Goal: Task Accomplishment & Management: Use online tool/utility

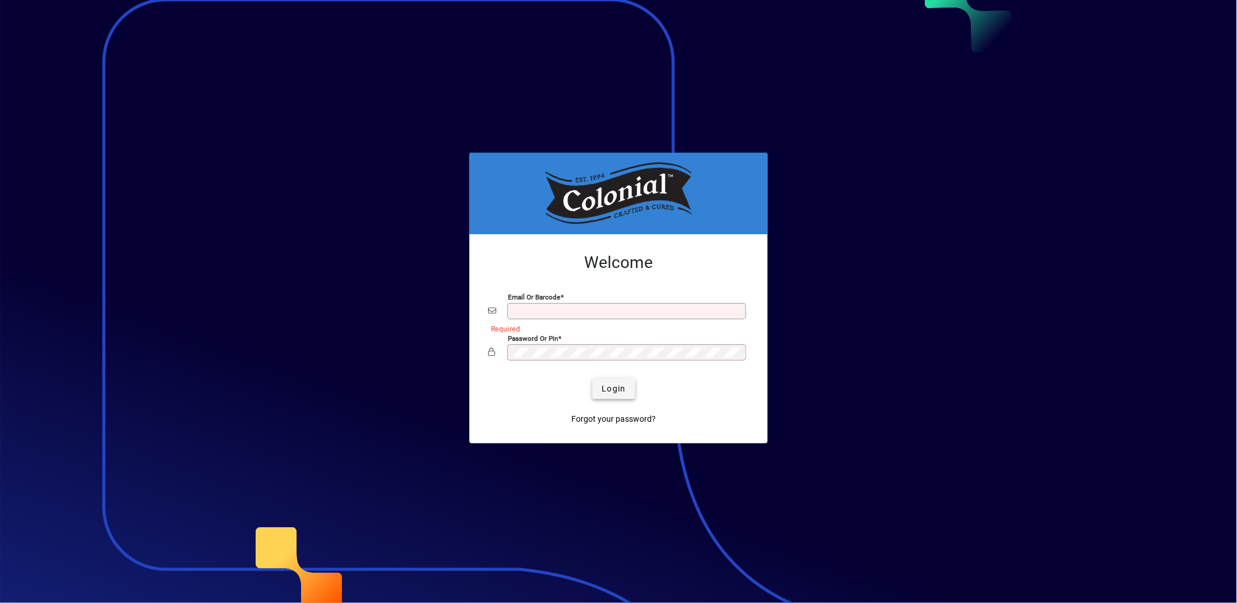
type input "**********"
click at [605, 393] on span "Login" at bounding box center [614, 389] width 24 height 12
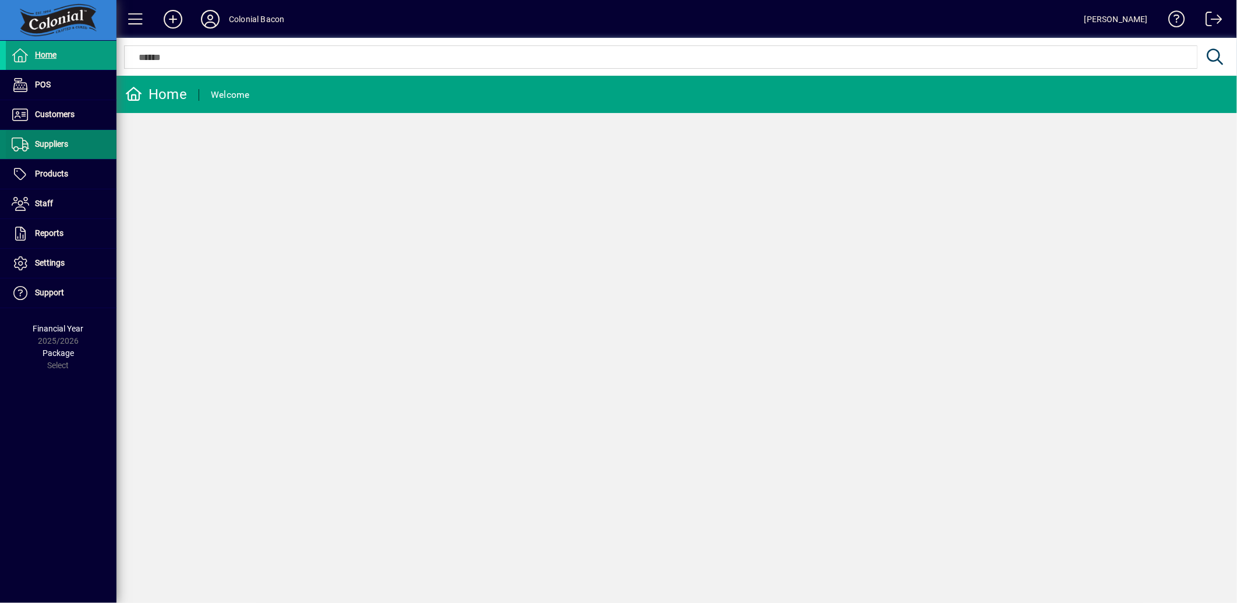
click at [79, 140] on span at bounding box center [61, 144] width 111 height 28
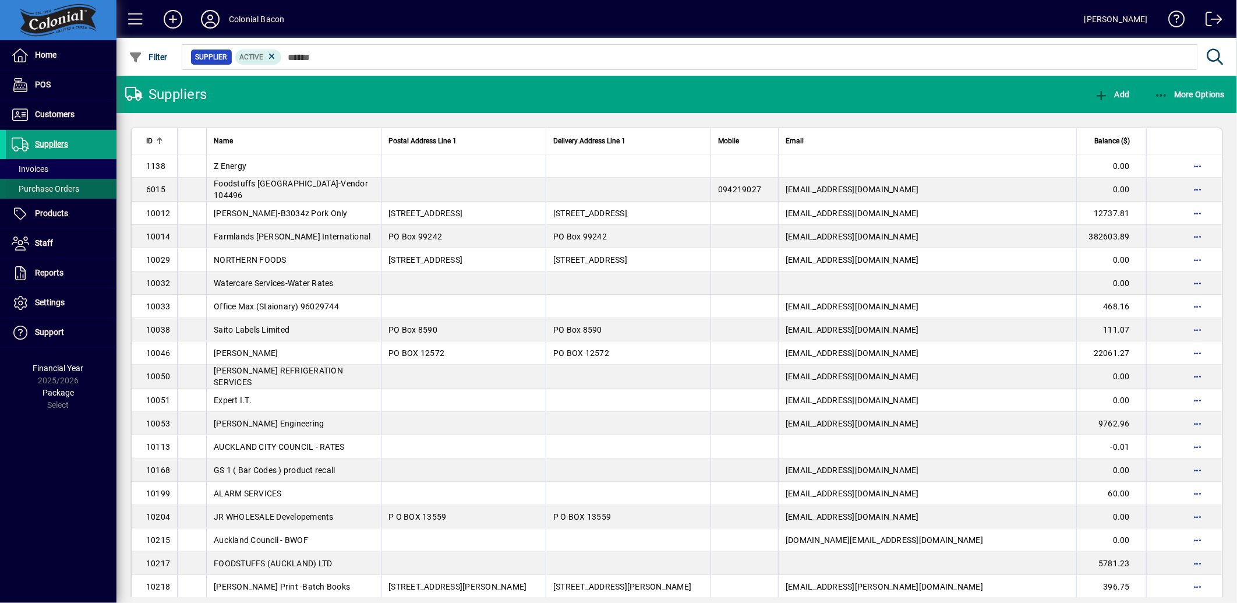
click at [35, 190] on span "Purchase Orders" at bounding box center [46, 188] width 68 height 9
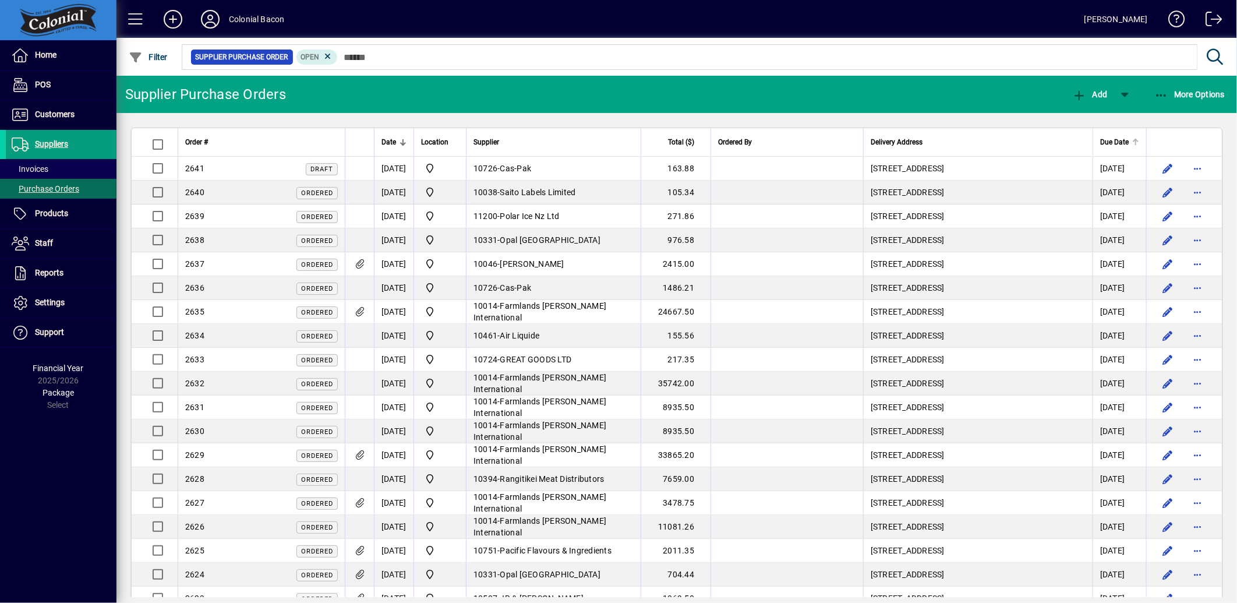
click at [1116, 136] on div "Due Date" at bounding box center [1119, 142] width 39 height 13
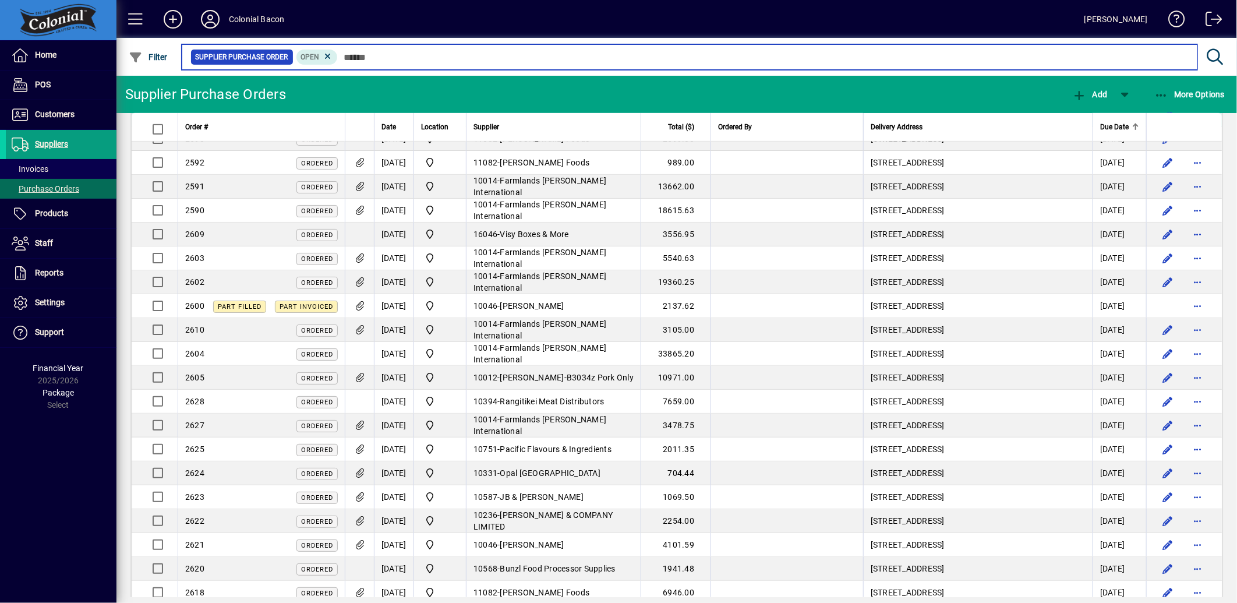
scroll to position [453, 0]
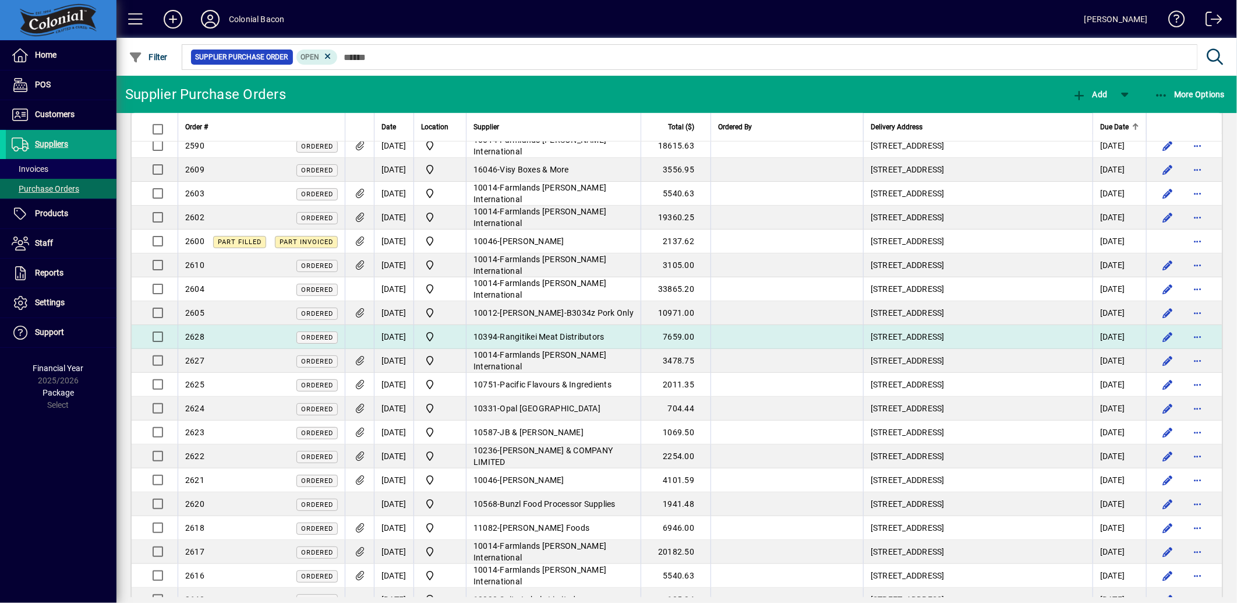
click at [1093, 338] on td "[DATE]" at bounding box center [1120, 337] width 54 height 24
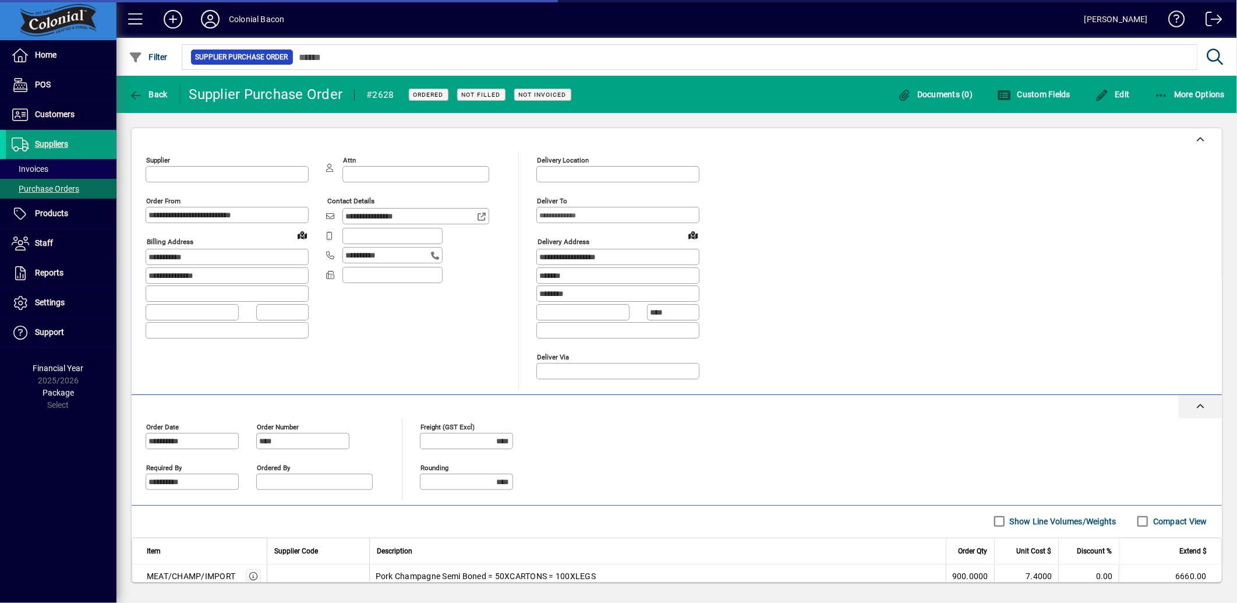
type input "**********"
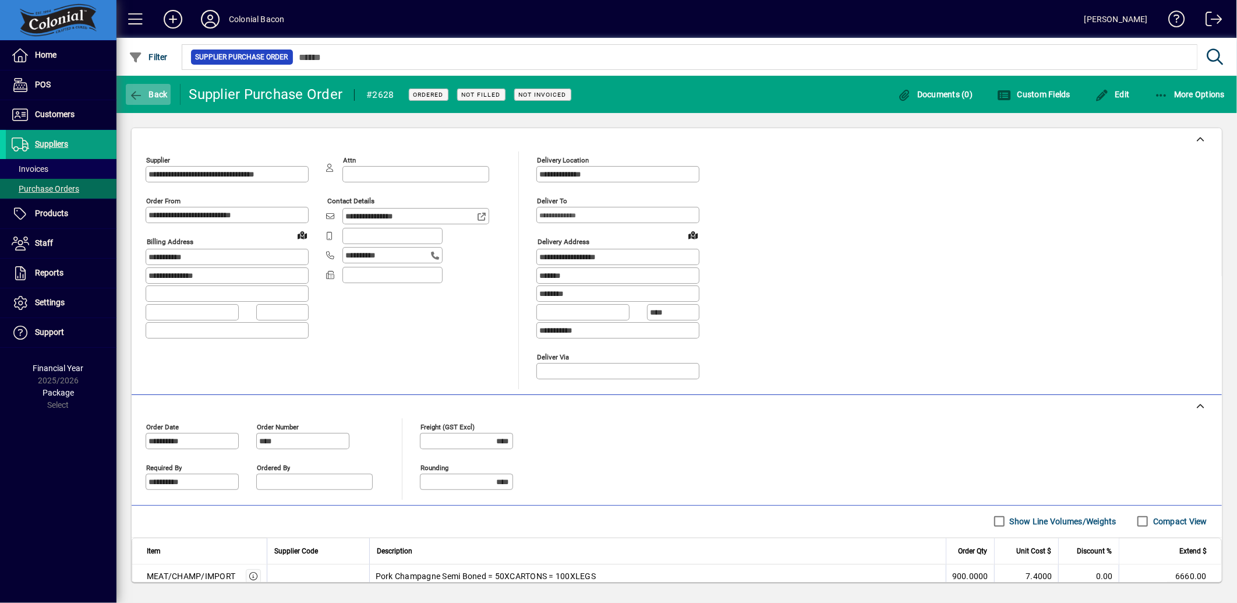
click at [150, 95] on span "Back" at bounding box center [148, 94] width 39 height 9
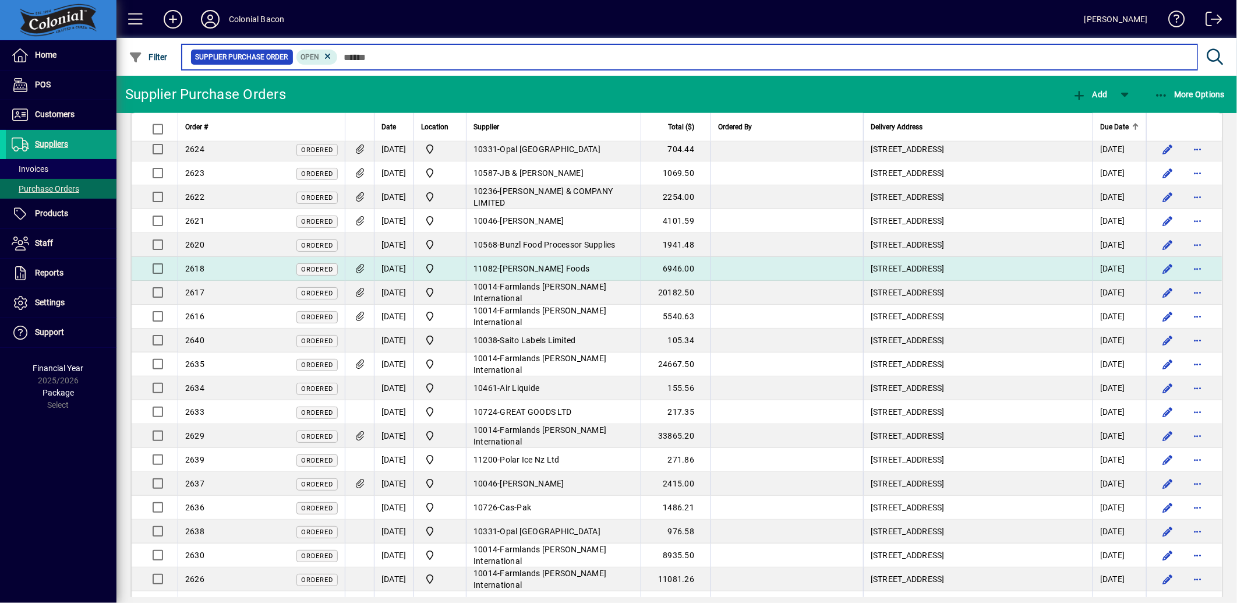
scroll to position [777, 0]
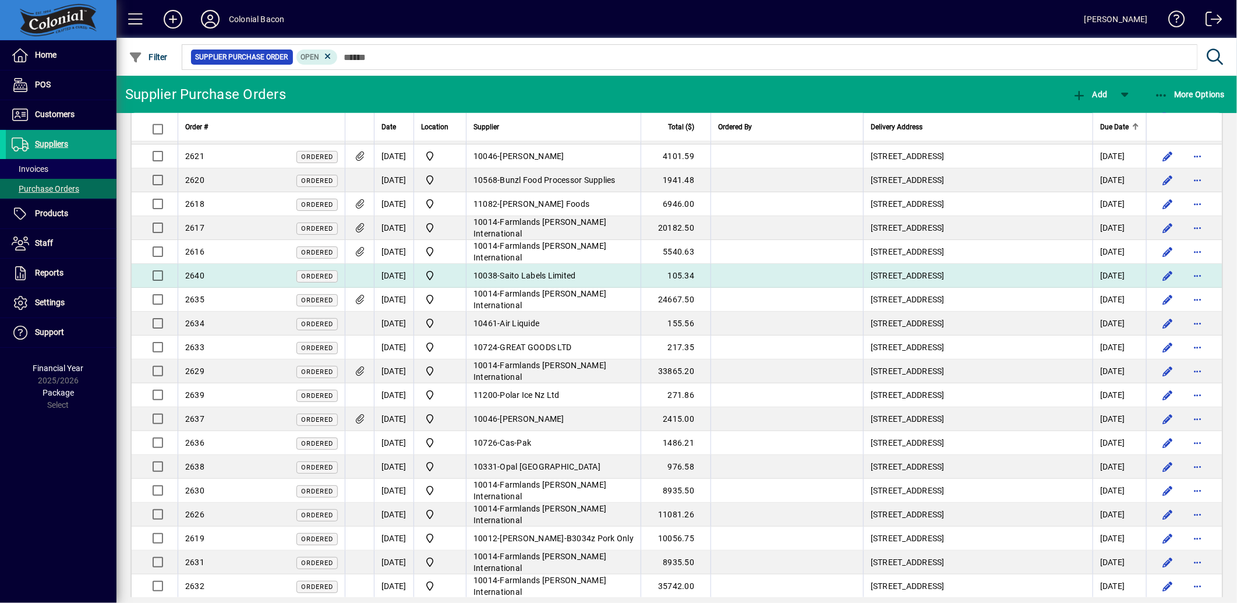
click at [1099, 271] on td "[DATE]" at bounding box center [1120, 276] width 54 height 24
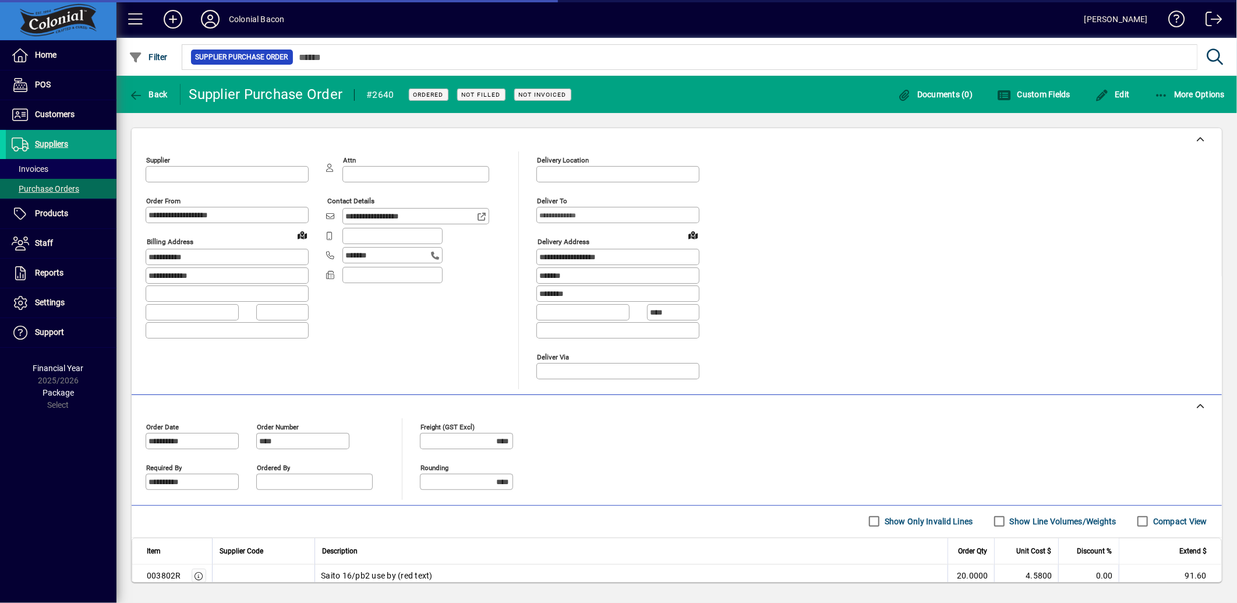
type input "**********"
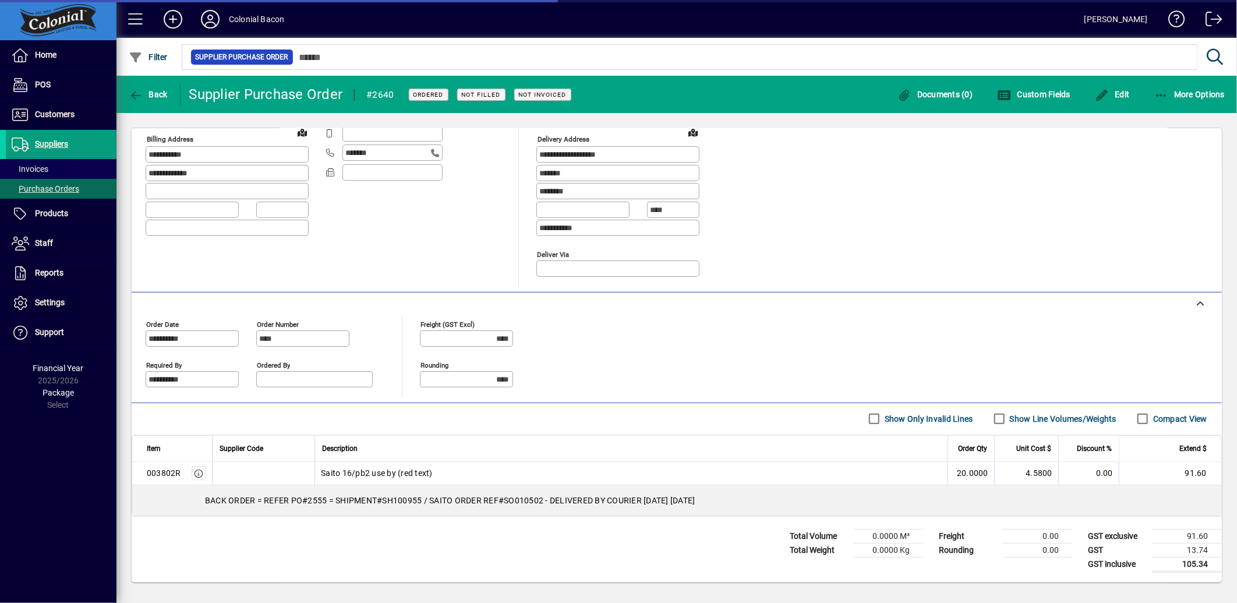
scroll to position [105, 0]
click at [152, 101] on span "button" at bounding box center [148, 94] width 45 height 28
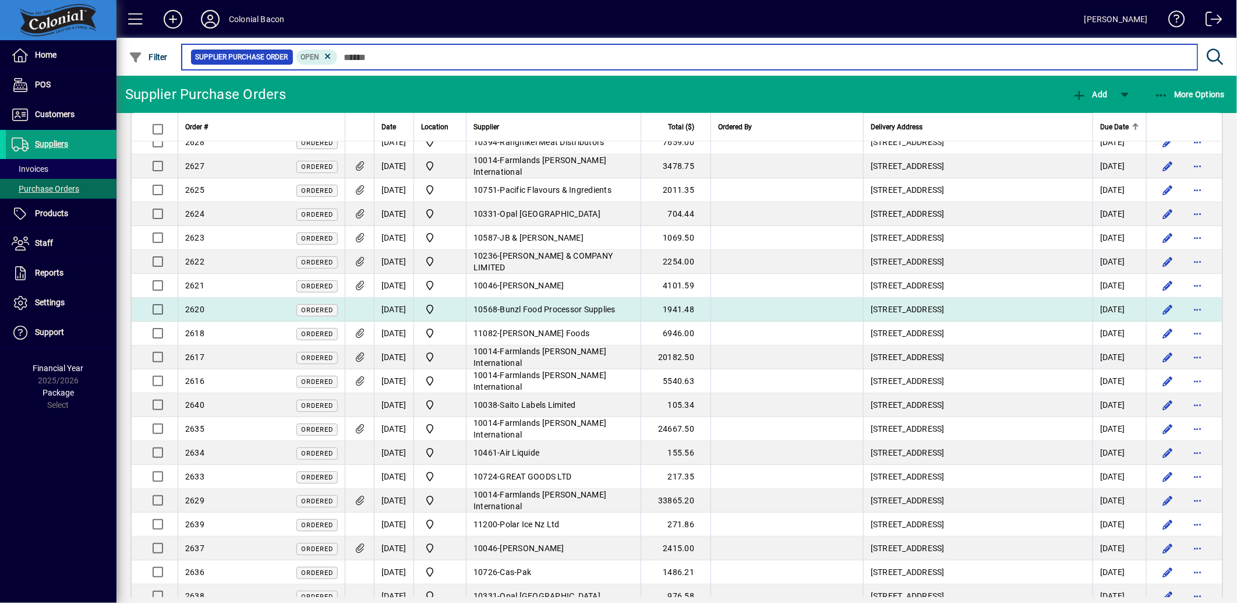
scroll to position [712, 0]
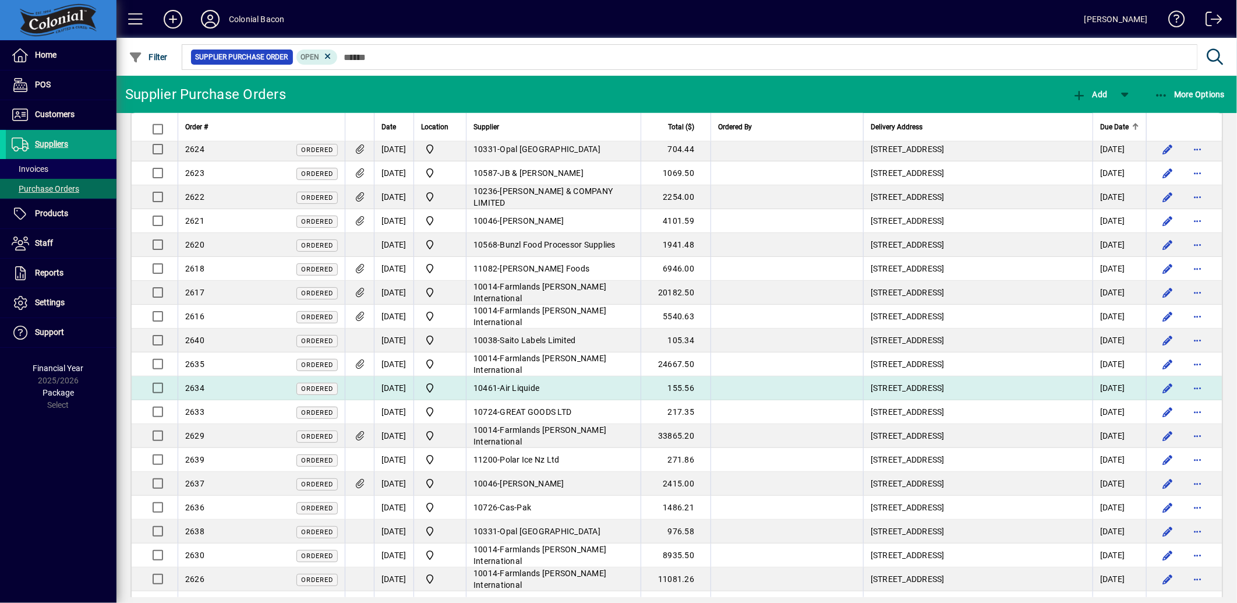
click at [1111, 388] on td "[DATE]" at bounding box center [1120, 388] width 54 height 24
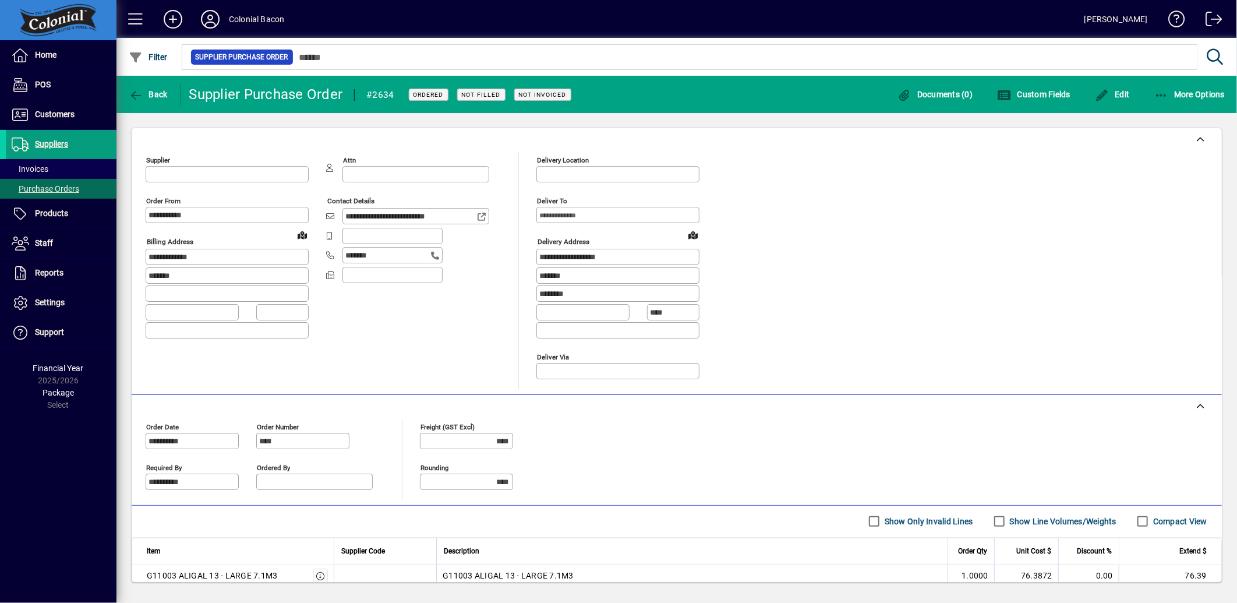
type input "**********"
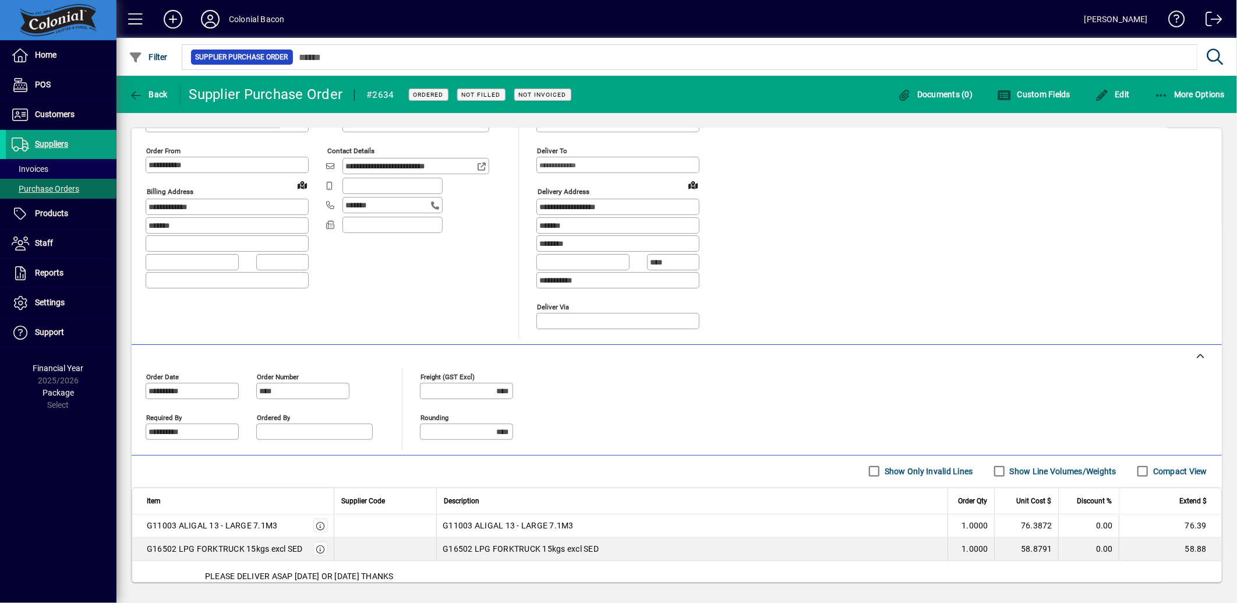
scroll to position [129, 0]
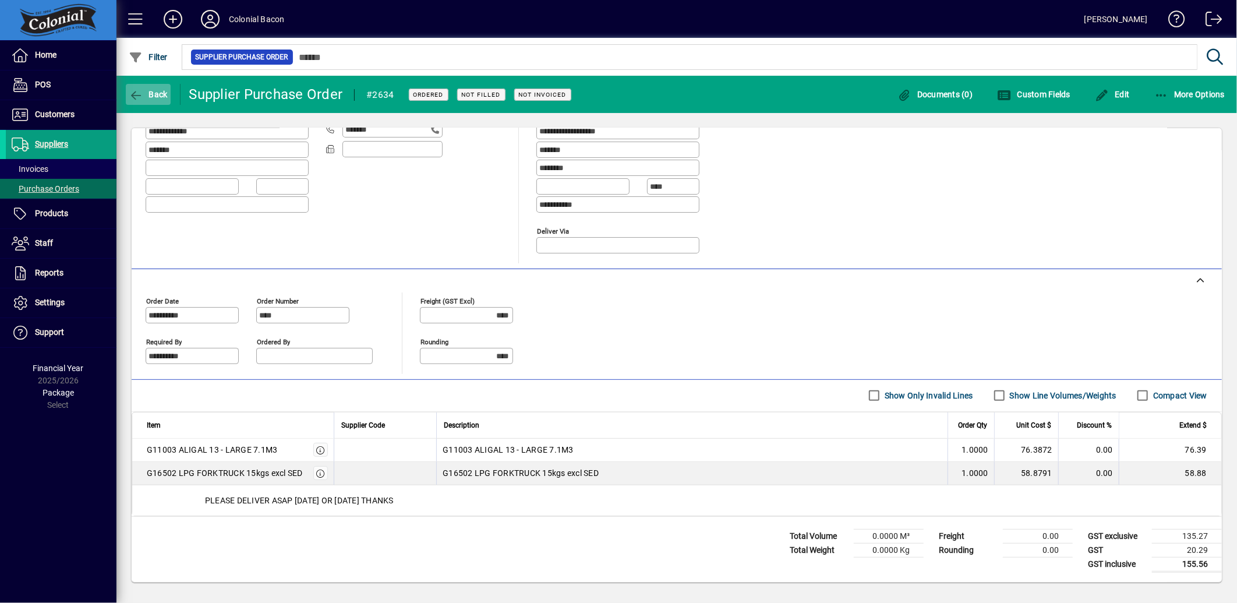
click at [135, 88] on button "Back" at bounding box center [148, 94] width 45 height 21
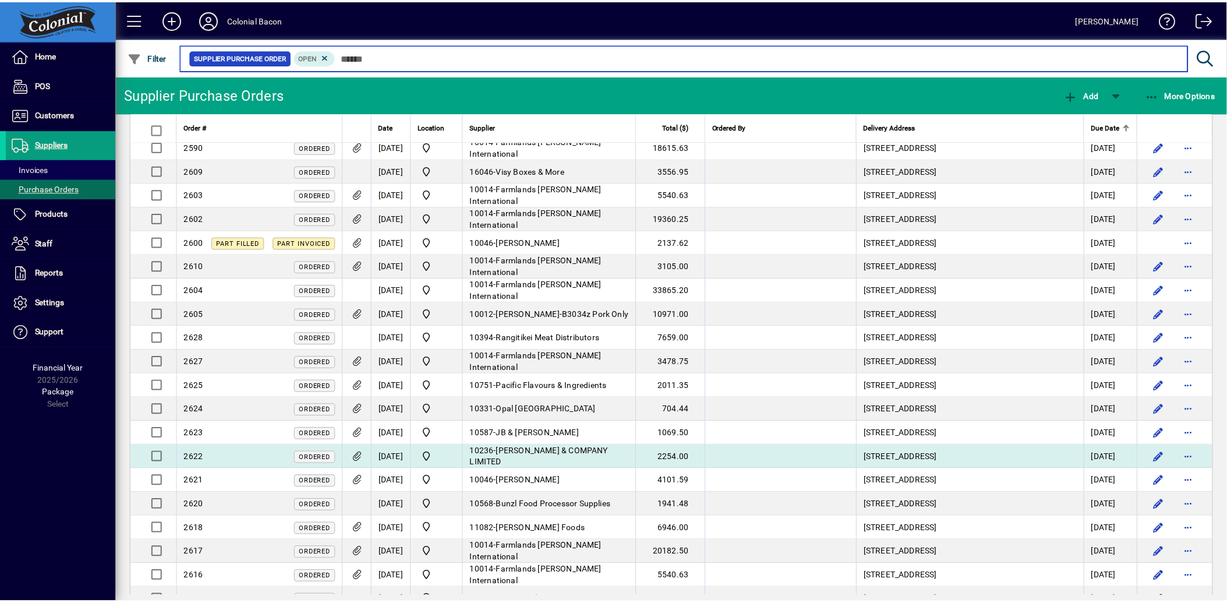
scroll to position [453, 0]
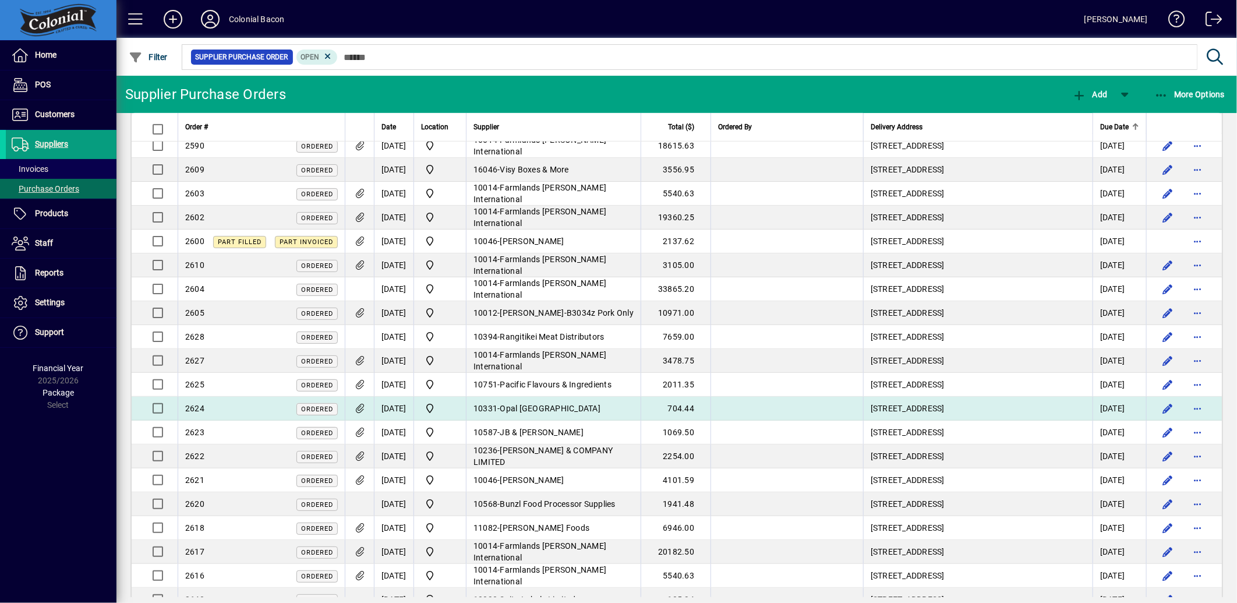
click at [579, 410] on span "Opal [GEOGRAPHIC_DATA]" at bounding box center [550, 408] width 101 height 9
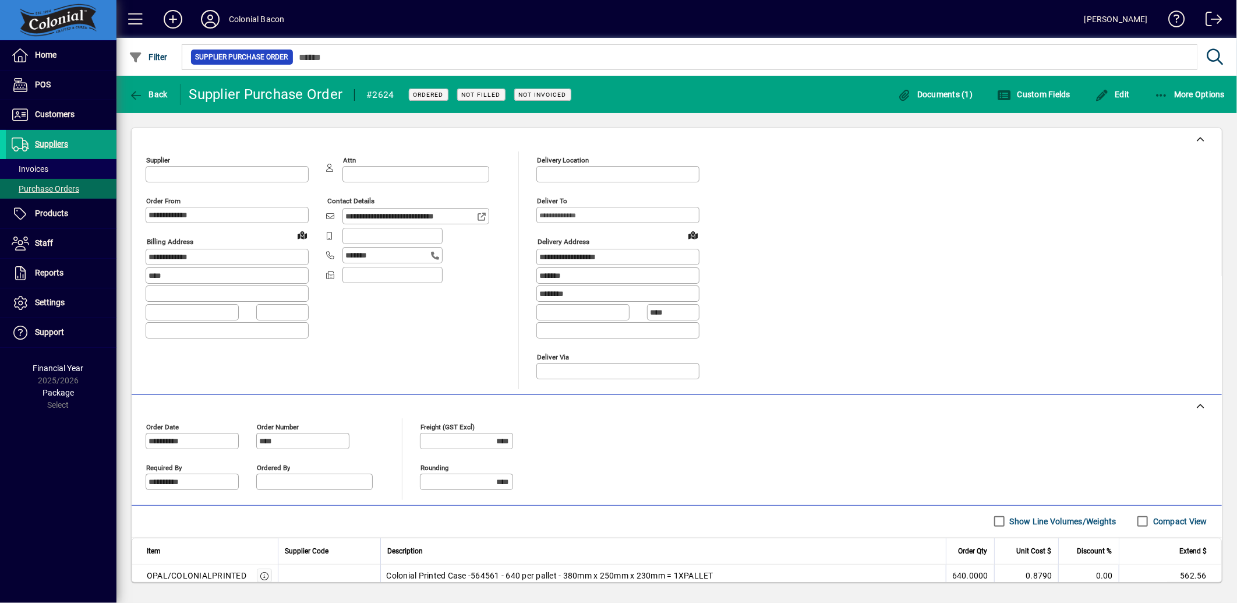
type input "**********"
click at [1165, 96] on icon "button" at bounding box center [1162, 96] width 15 height 12
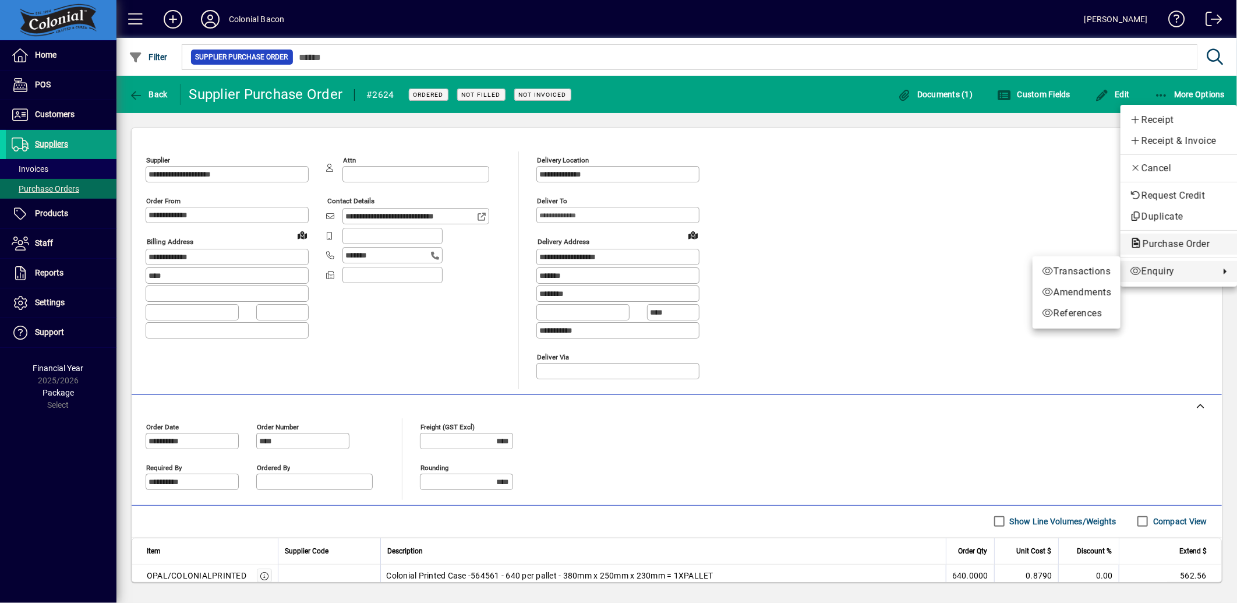
click at [1157, 243] on span "Purchase Order" at bounding box center [1173, 243] width 86 height 11
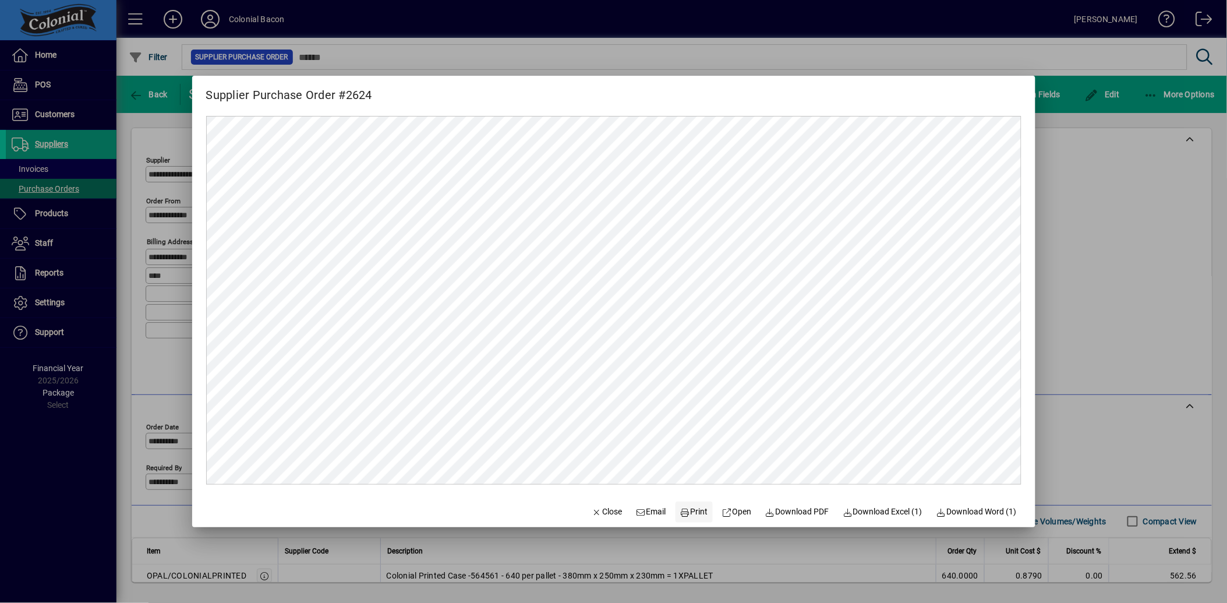
click at [696, 510] on span "Print" at bounding box center [694, 512] width 28 height 12
click at [1121, 220] on div at bounding box center [613, 301] width 1227 height 603
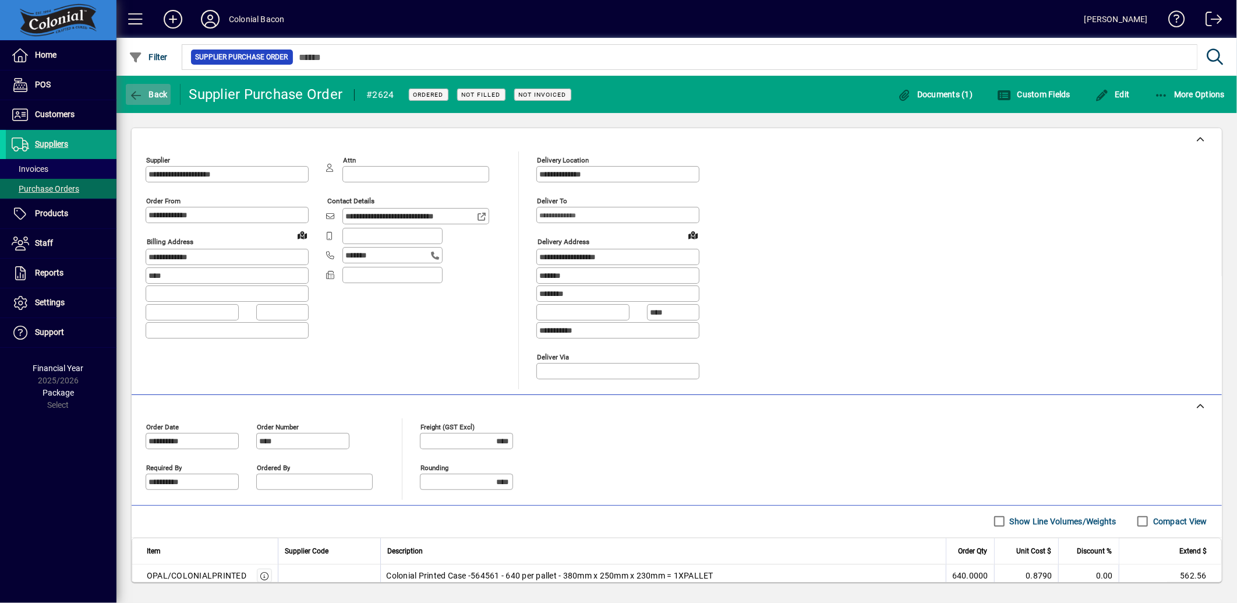
click at [150, 96] on span "Back" at bounding box center [148, 94] width 39 height 9
